Goal: Information Seeking & Learning: Check status

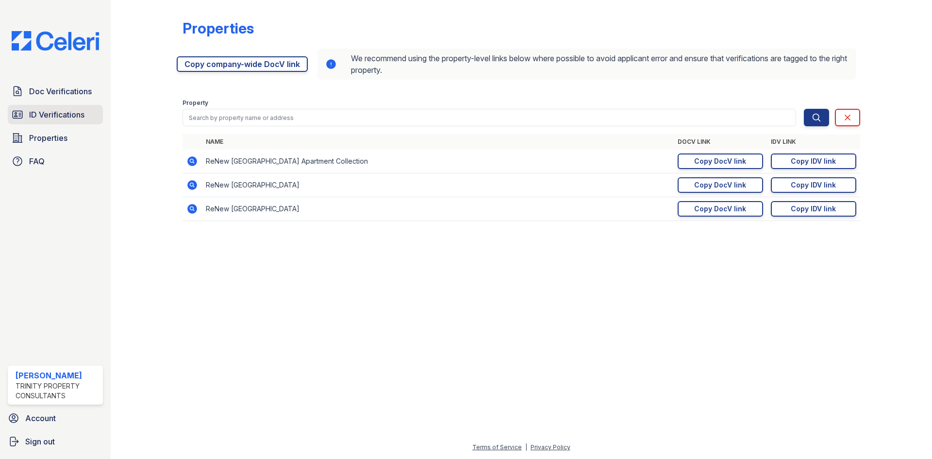
click at [49, 121] on link "ID Verifications" at bounding box center [55, 114] width 95 height 19
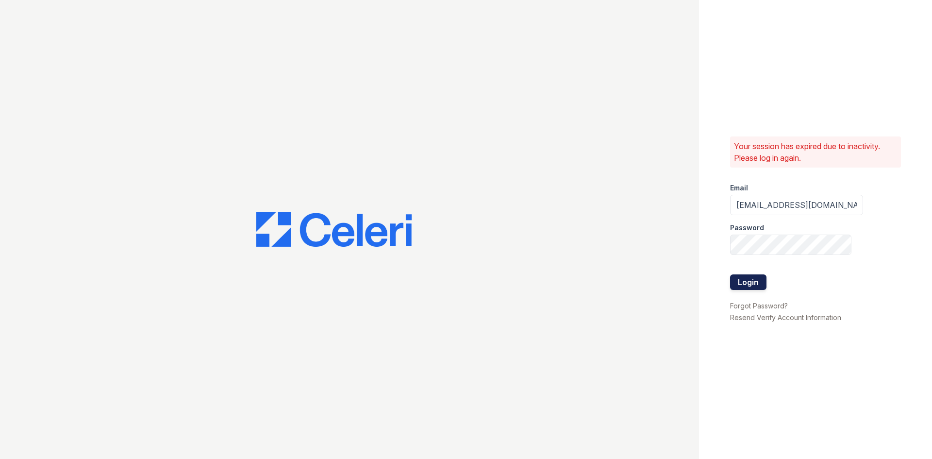
click at [752, 281] on button "Login" at bounding box center [748, 282] width 36 height 16
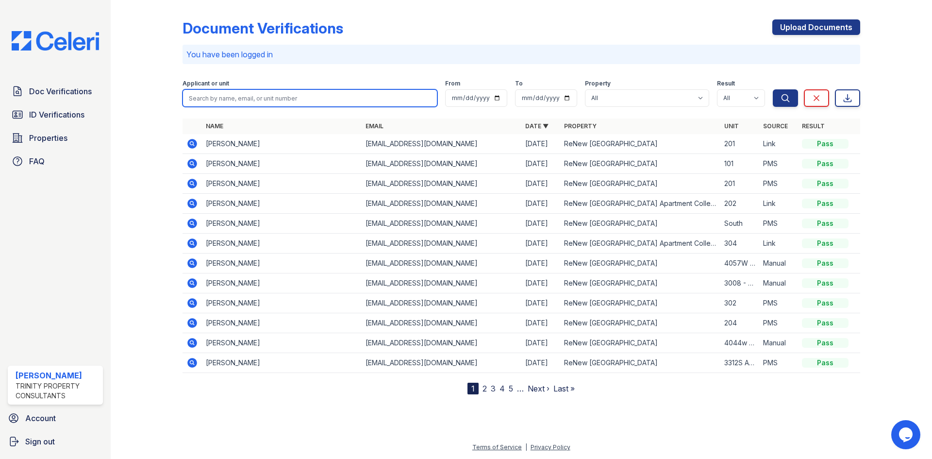
click at [239, 102] on input "search" at bounding box center [310, 97] width 255 height 17
type input "zakir"
click at [773, 89] on button "Search" at bounding box center [785, 97] width 25 height 17
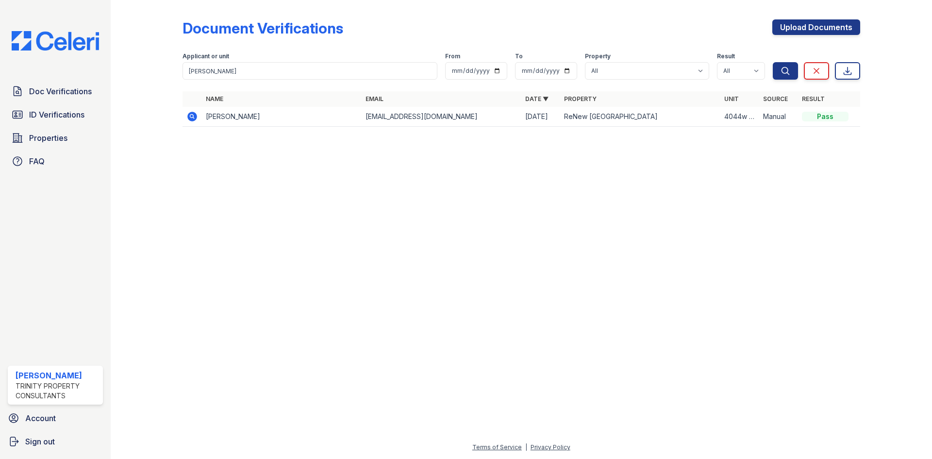
click at [189, 118] on icon at bounding box center [192, 117] width 10 height 10
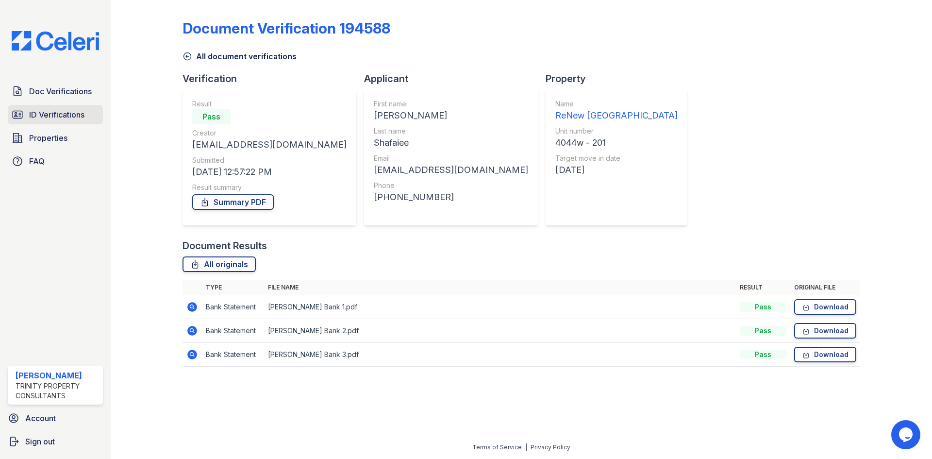
click at [38, 112] on span "ID Verifications" at bounding box center [56, 115] width 55 height 12
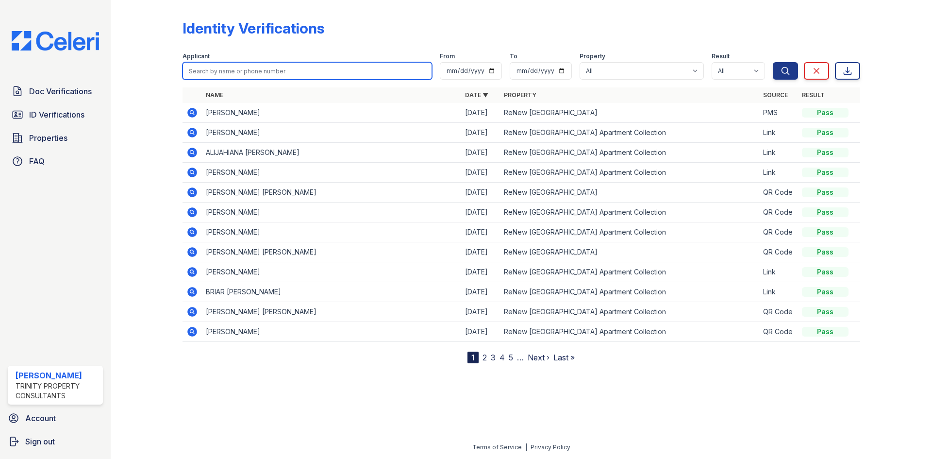
click at [229, 78] on input "search" at bounding box center [308, 70] width 250 height 17
type input "[PERSON_NAME]"
click at [773, 62] on button "Search" at bounding box center [785, 70] width 25 height 17
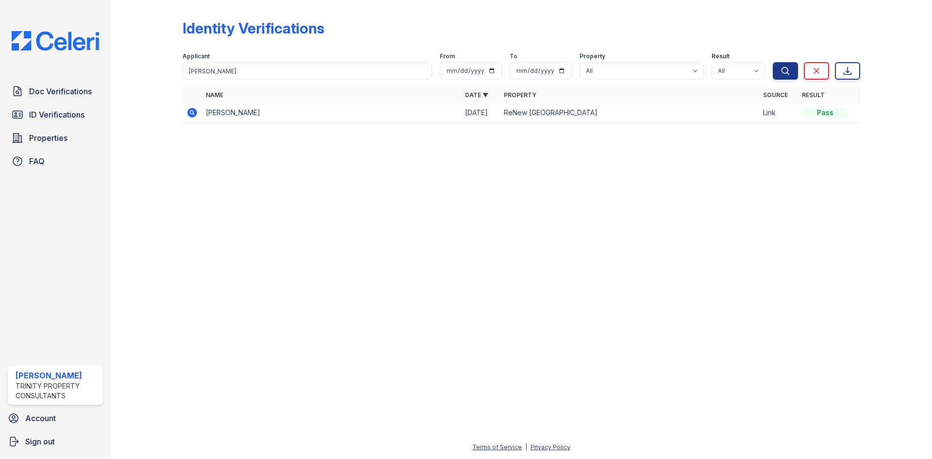
click at [187, 109] on icon at bounding box center [192, 113] width 12 height 12
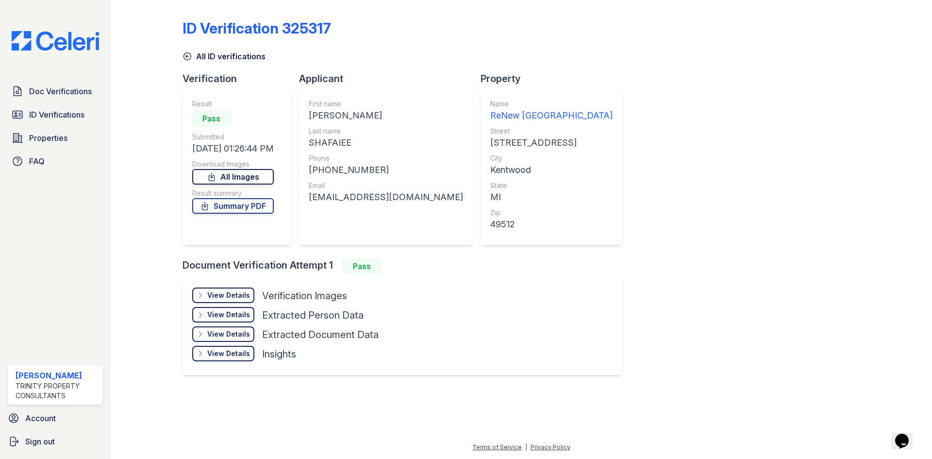
click at [233, 178] on link "All Images" at bounding box center [233, 177] width 82 height 16
click at [233, 207] on link "Summary PDF" at bounding box center [233, 206] width 82 height 16
